Goal: Task Accomplishment & Management: Use online tool/utility

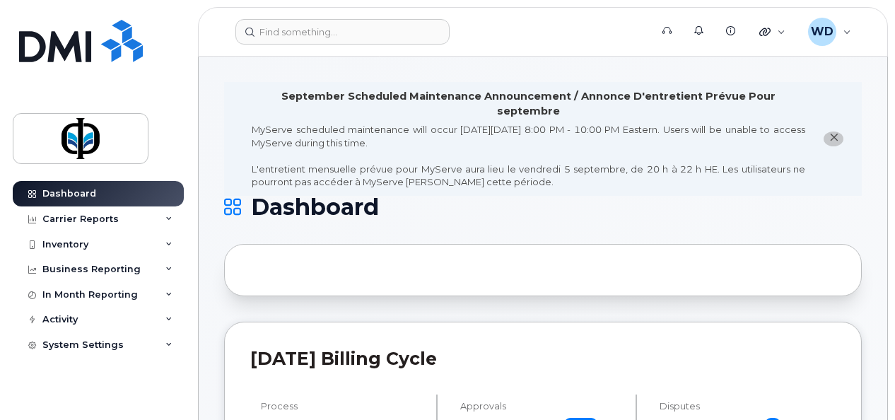
drag, startPoint x: 865, startPoint y: 196, endPoint x: 763, endPoint y: 112, distance: 132.5
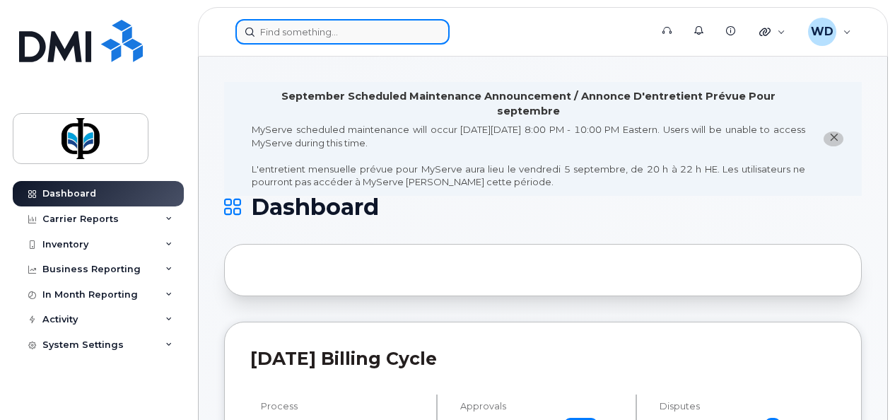
click at [435, 34] on div at bounding box center [342, 31] width 214 height 25
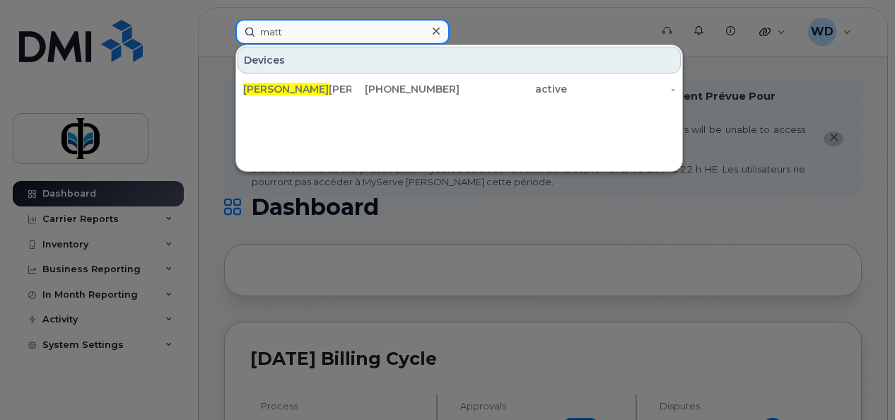
type input "Matthew"
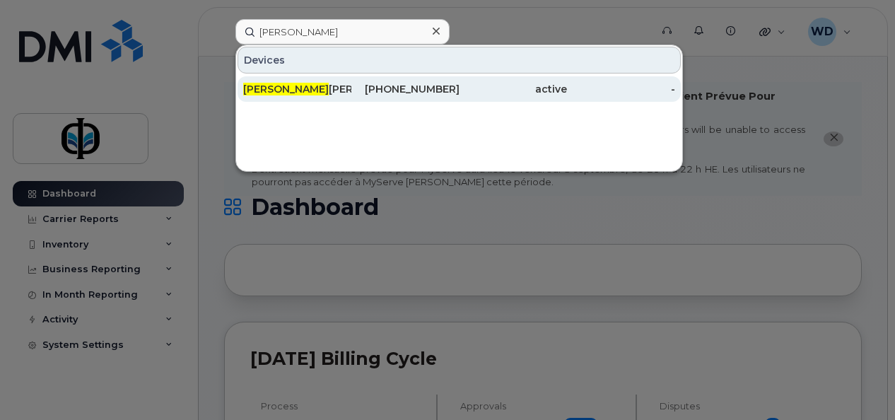
click at [383, 88] on div "403-542-8766" at bounding box center [405, 89] width 108 height 14
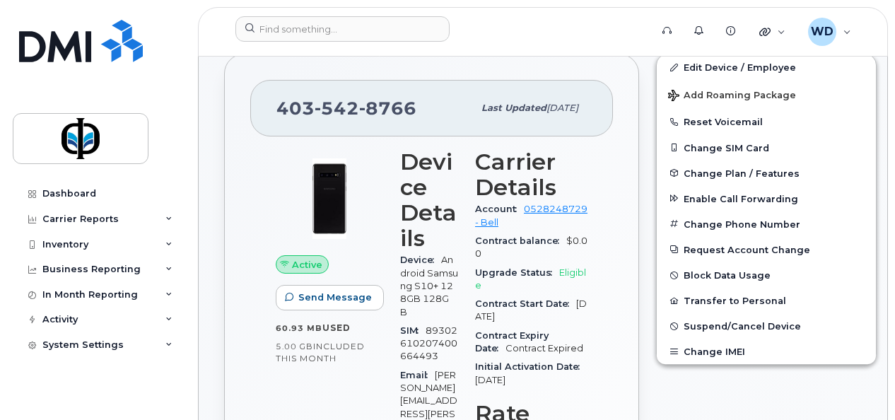
scroll to position [353, 0]
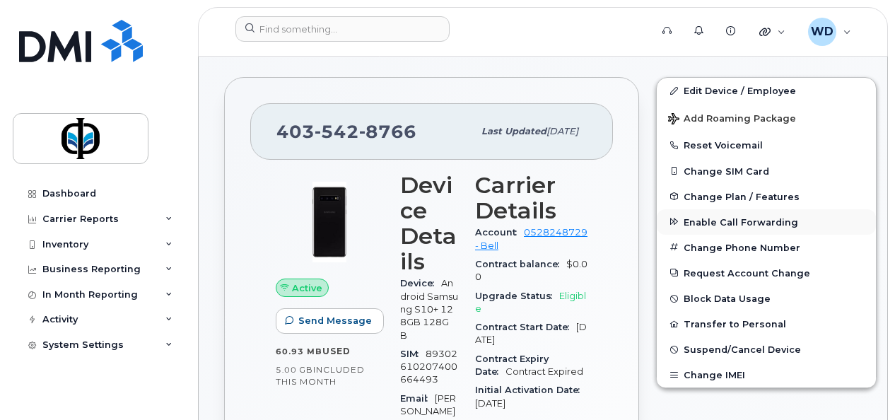
click at [759, 216] on span "Enable Call Forwarding" at bounding box center [740, 221] width 114 height 11
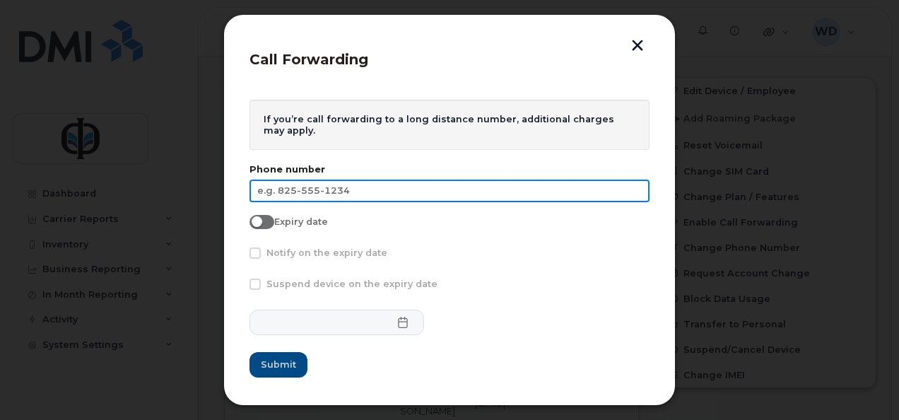
click at [337, 192] on input "text" at bounding box center [449, 191] width 400 height 23
paste input "[PHONE_NUMBER]"
type input "[PHONE_NUMBER]"
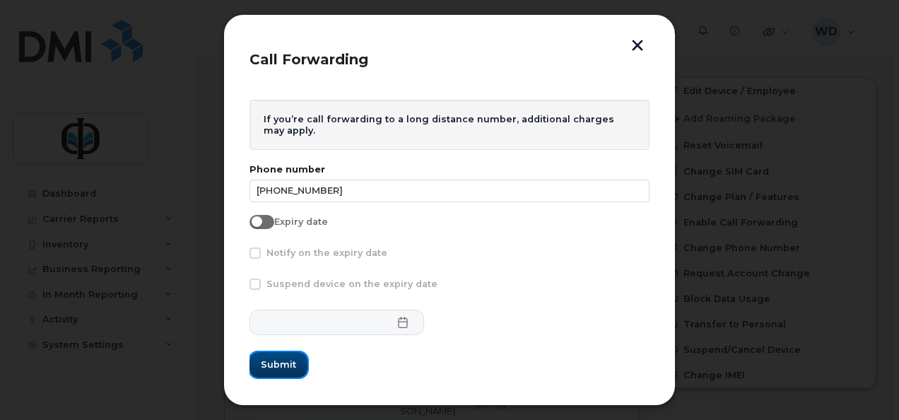
click at [268, 368] on span "Submit" at bounding box center [278, 364] width 35 height 13
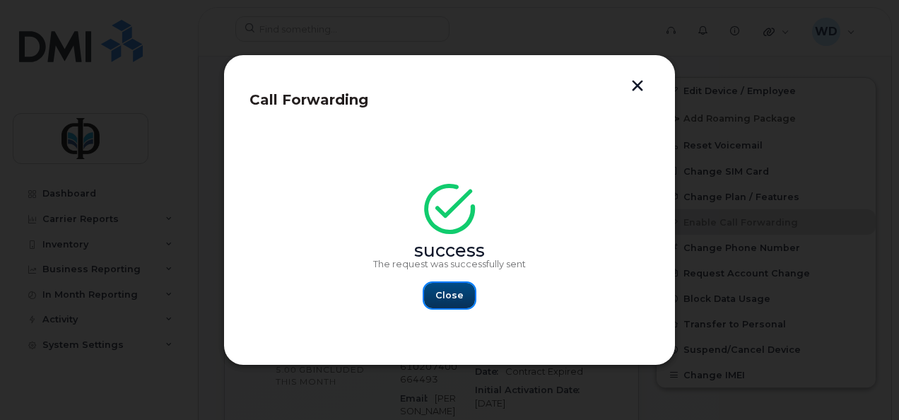
drag, startPoint x: 467, startPoint y: 298, endPoint x: 416, endPoint y: 221, distance: 93.3
click at [466, 298] on button "Close" at bounding box center [449, 295] width 51 height 25
